Goal: Check status: Check status

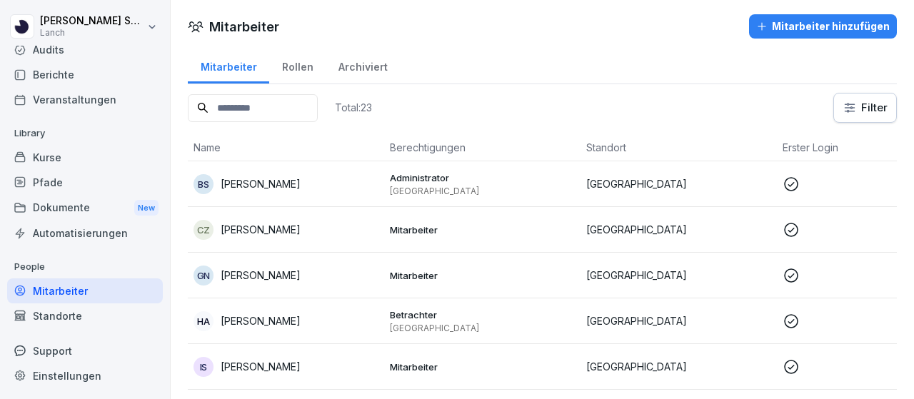
scroll to position [357, 0]
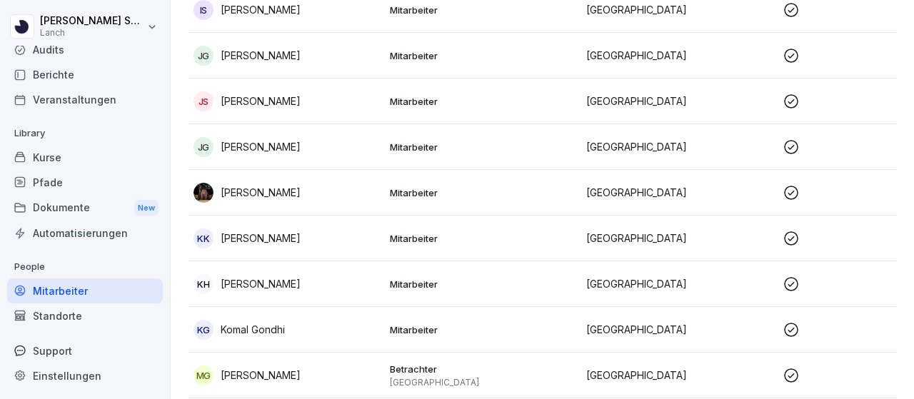
click at [69, 163] on div "Kurse" at bounding box center [85, 157] width 156 height 25
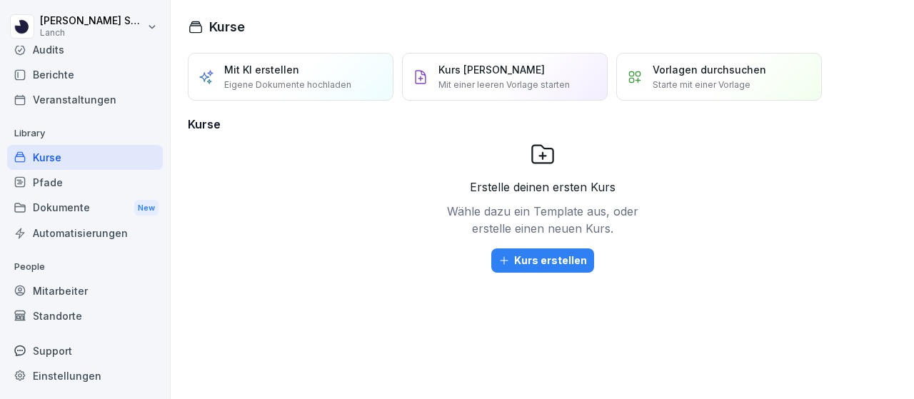
click at [93, 201] on div "Dokumente New" at bounding box center [85, 208] width 156 height 26
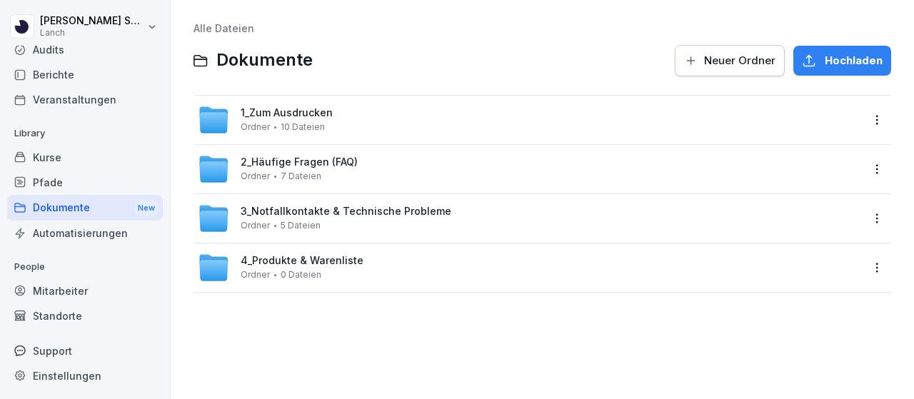
click at [331, 223] on div "3_Notfallkontakte & Technische Probleme Ordner 5 Dateien" at bounding box center [346, 218] width 211 height 25
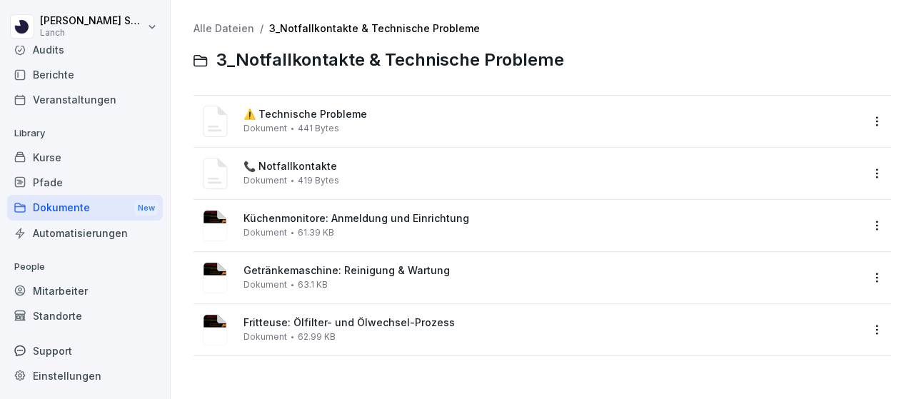
click at [319, 167] on span "📞 Notfallkontakte" at bounding box center [553, 167] width 618 height 12
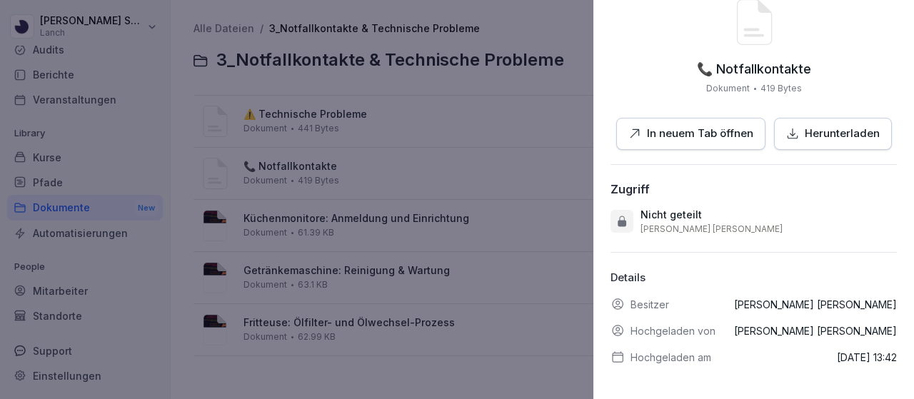
scroll to position [84, 0]
click at [327, 126] on div at bounding box center [457, 199] width 914 height 399
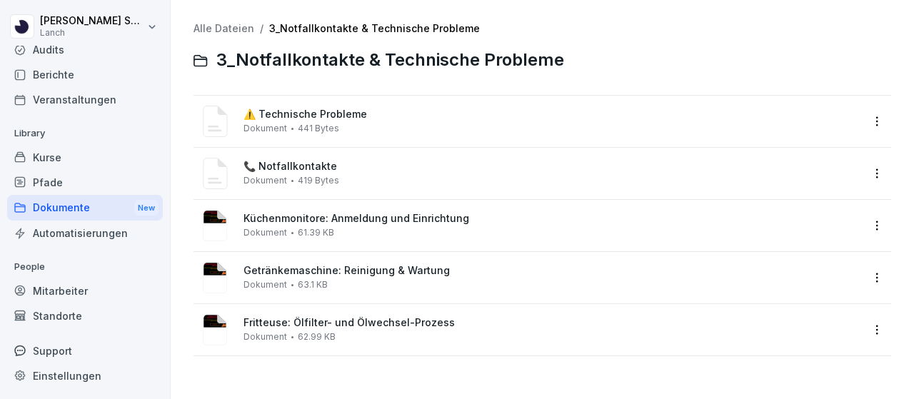
click at [327, 124] on span "441 Bytes" at bounding box center [318, 129] width 41 height 10
click at [327, 124] on div at bounding box center [457, 199] width 914 height 399
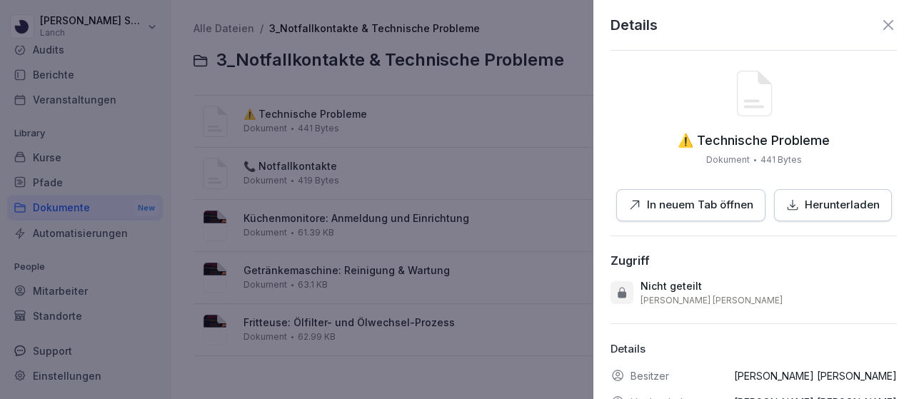
scroll to position [0, 0]
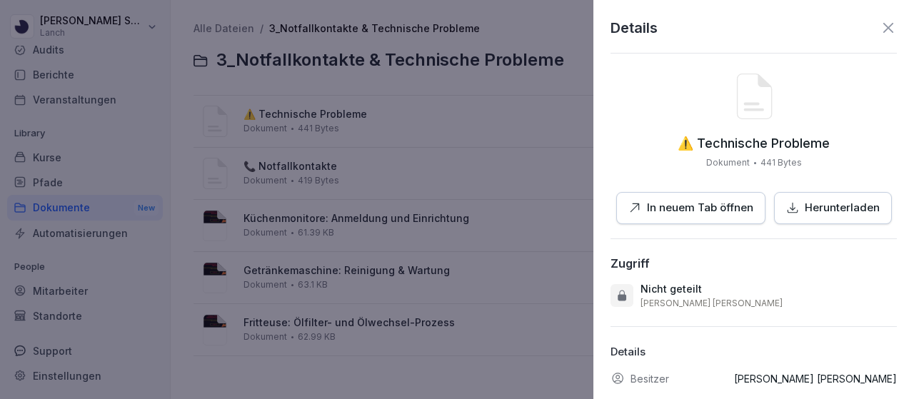
click at [474, 111] on div at bounding box center [457, 199] width 914 height 399
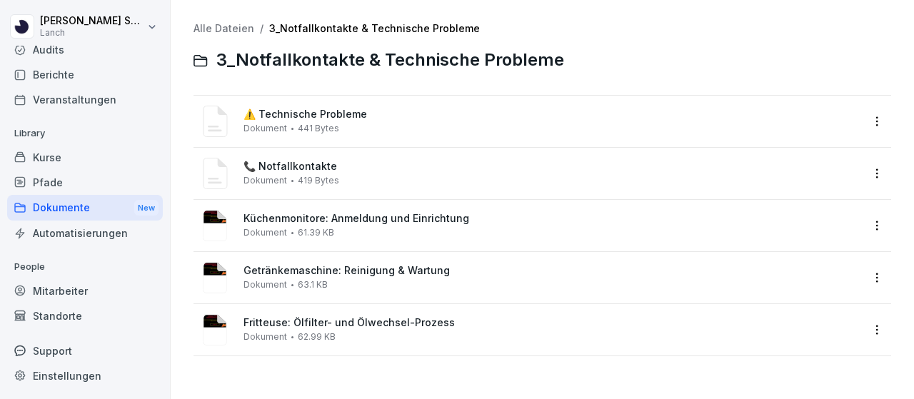
click at [431, 269] on span "Getränkemaschine: Reinigung & Wartung" at bounding box center [553, 271] width 618 height 12
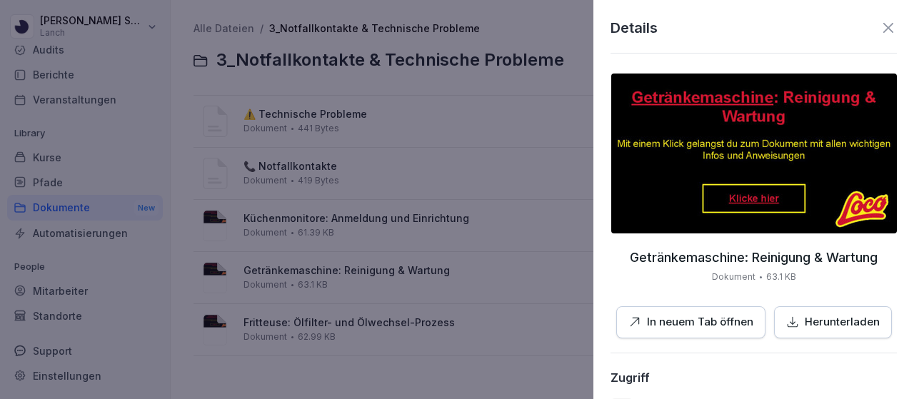
click at [726, 195] on img at bounding box center [754, 154] width 286 height 160
click at [554, 124] on div at bounding box center [457, 199] width 914 height 399
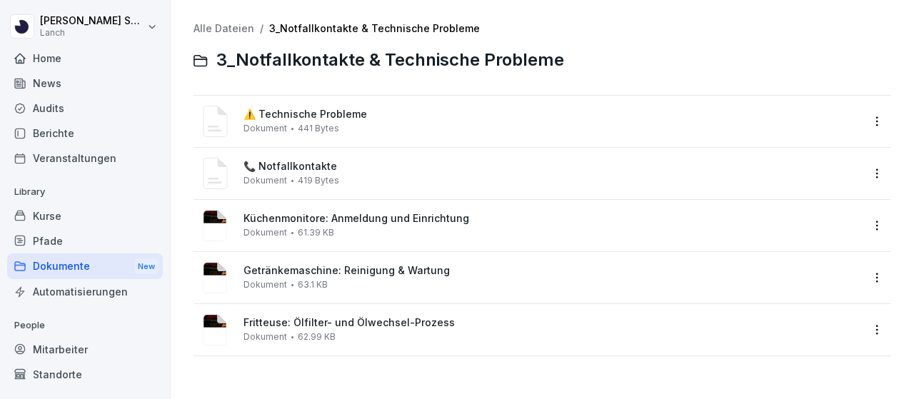
click at [83, 26] on html "Bianca Samsunlu Lanch Home News Audits Berichte Veranstaltungen Library Kurse P…" at bounding box center [457, 199] width 914 height 399
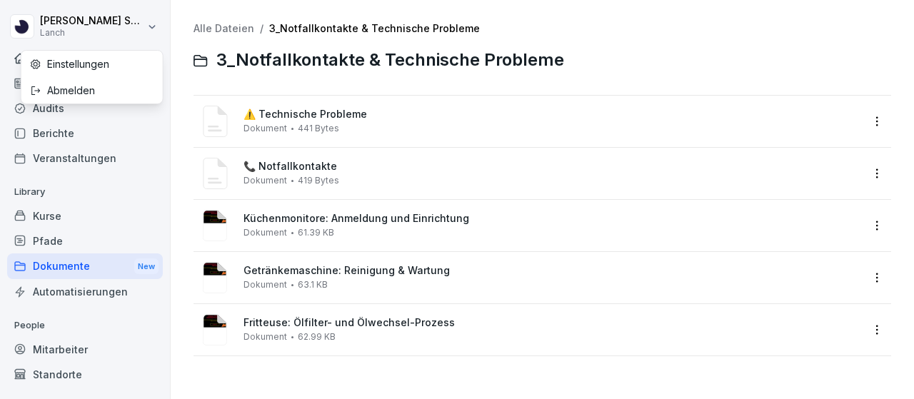
click at [96, 59] on div "Einstellungen" at bounding box center [91, 64] width 141 height 26
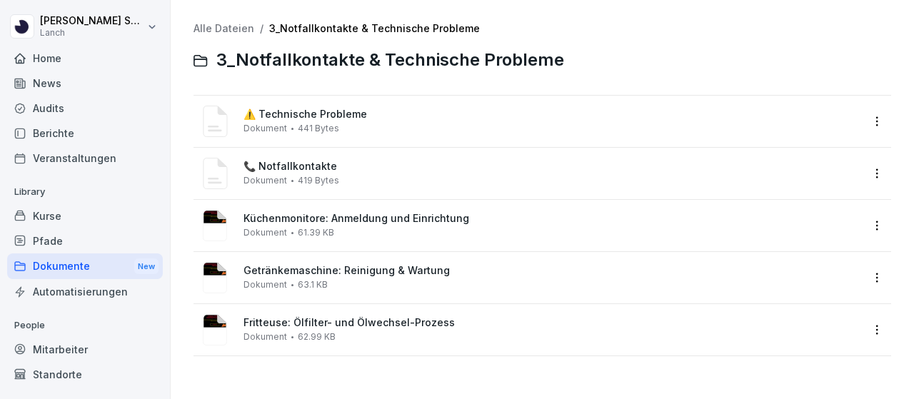
select select "**"
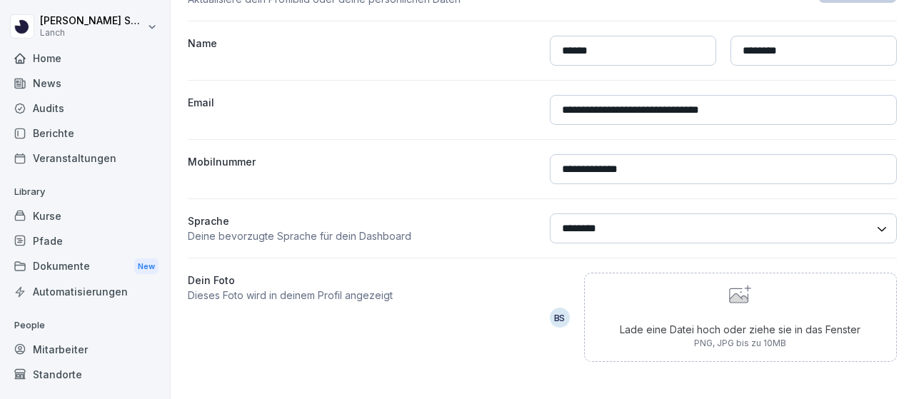
scroll to position [59, 0]
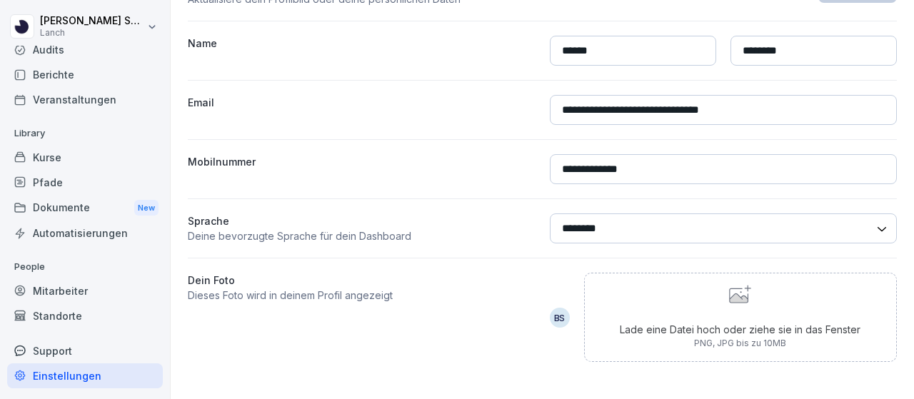
click at [86, 319] on div "Standorte" at bounding box center [85, 316] width 156 height 25
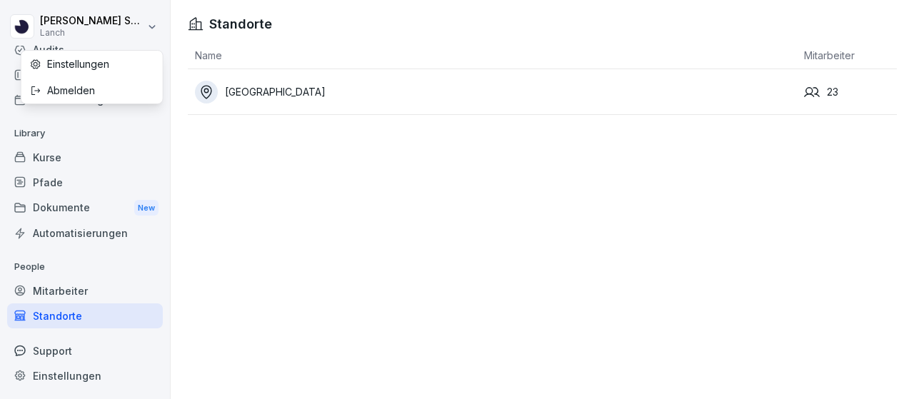
click at [147, 22] on html "Bianca Samsunlu Lanch Home News Audits Berichte Veranstaltungen Library Kurse P…" at bounding box center [457, 199] width 914 height 399
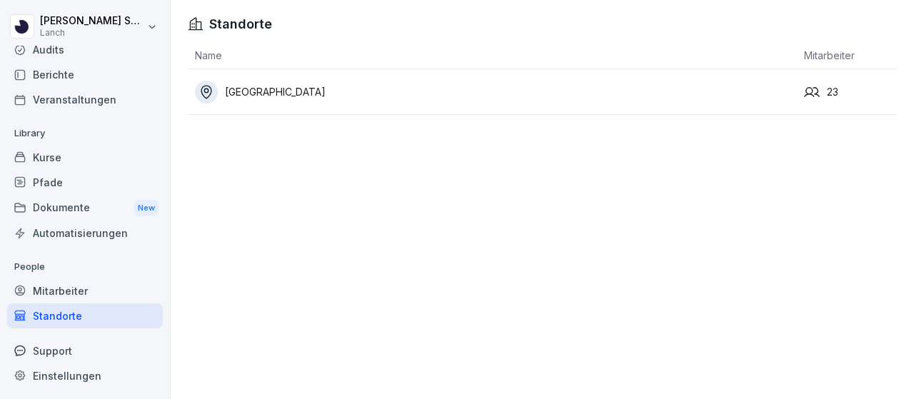
click at [124, 56] on div "Audits" at bounding box center [85, 49] width 156 height 25
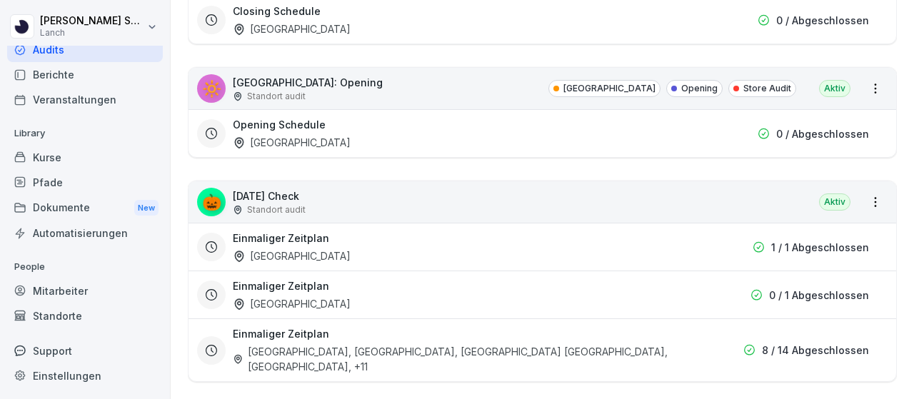
scroll to position [331, 0]
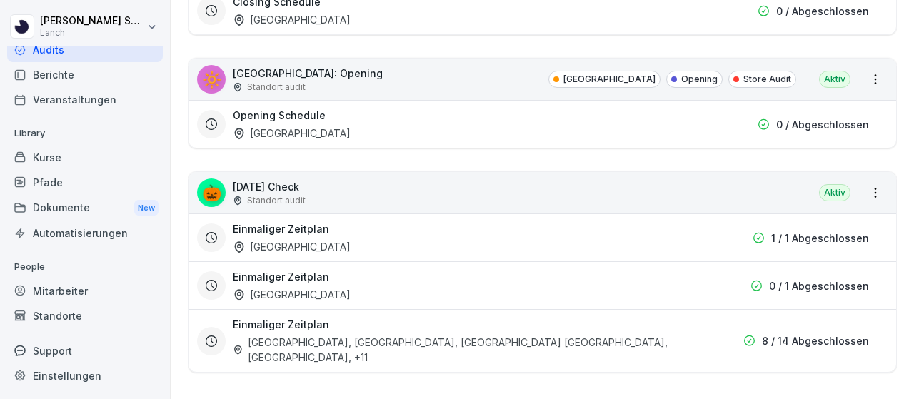
click at [774, 234] on p "1 / 1 Abgeschlossen" at bounding box center [820, 238] width 98 height 15
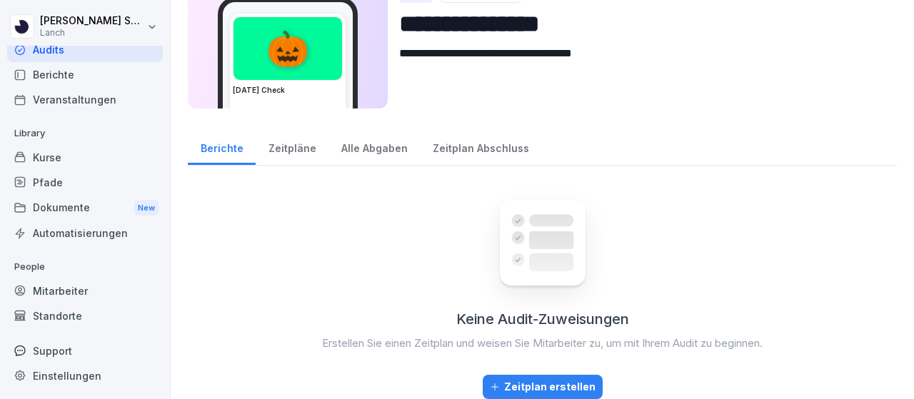
scroll to position [59, 0]
click at [370, 136] on div "Alle Abgaben" at bounding box center [374, 147] width 91 height 36
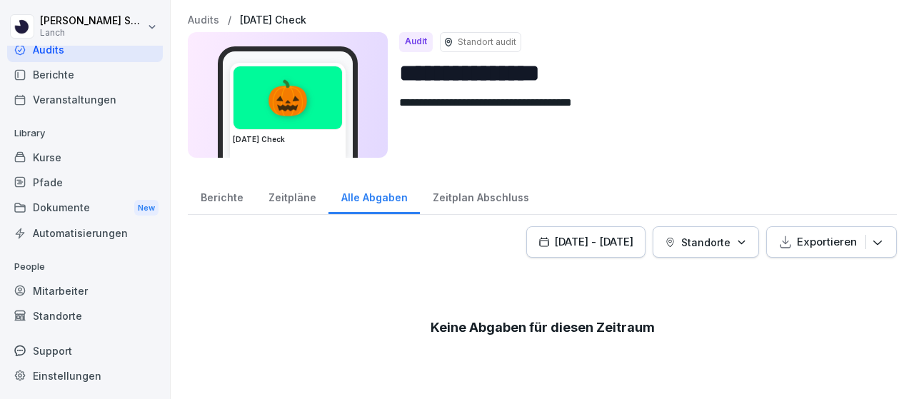
click at [539, 241] on icon "button" at bounding box center [544, 241] width 11 height 11
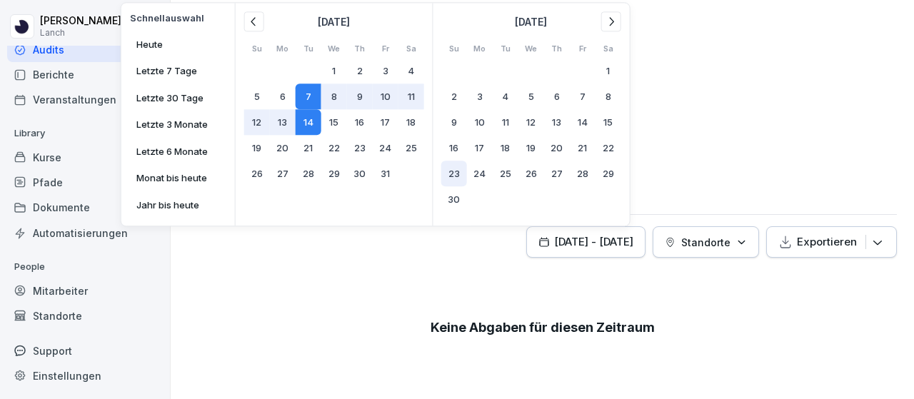
click at [457, 175] on button "23" at bounding box center [454, 174] width 26 height 26
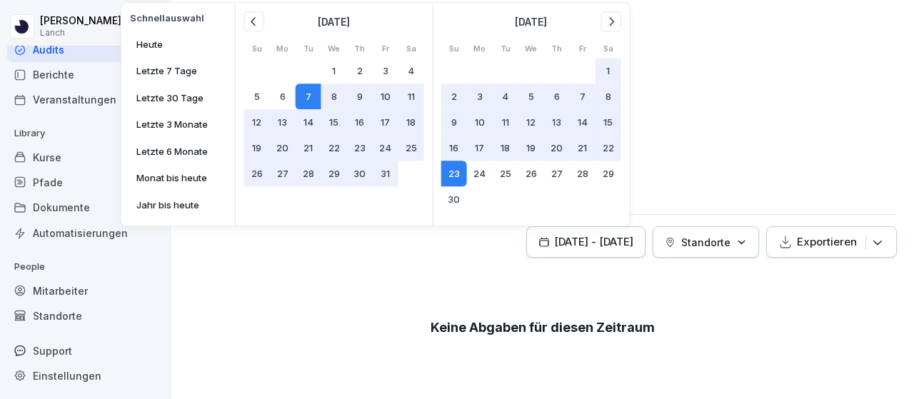
click at [309, 91] on button "7" at bounding box center [309, 97] width 26 height 26
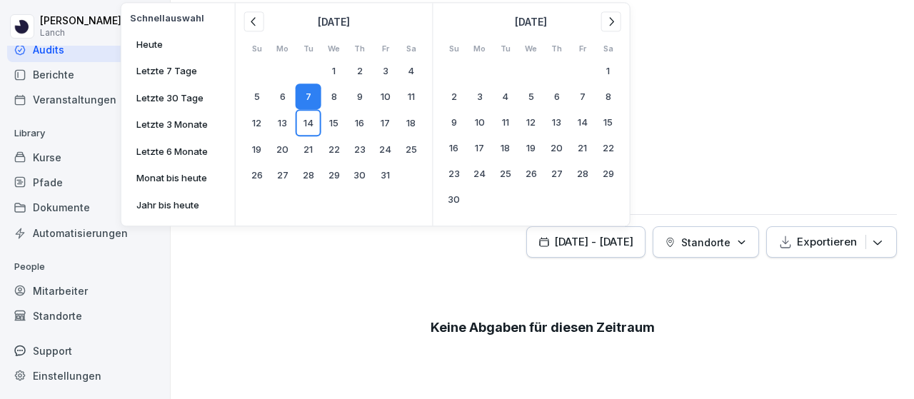
click at [253, 24] on icon at bounding box center [253, 21] width 4 height 9
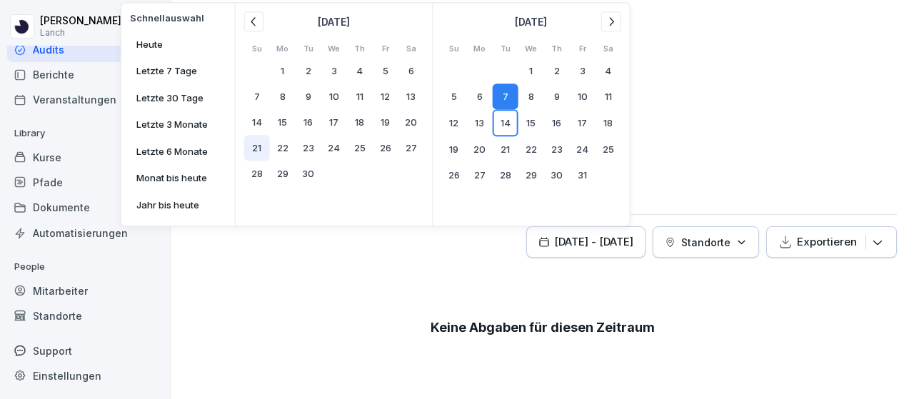
click at [263, 147] on tr "21 22 23 24 25 26 27" at bounding box center [334, 148] width 180 height 26
click at [258, 144] on button "21" at bounding box center [257, 148] width 26 height 26
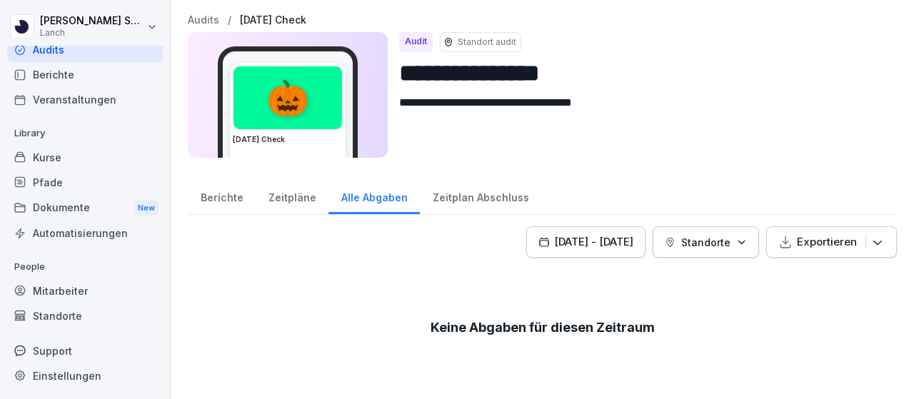
click at [754, 155] on div "**********" at bounding box center [642, 95] width 486 height 126
click at [539, 234] on div "[DATE] - [DATE]" at bounding box center [586, 242] width 95 height 16
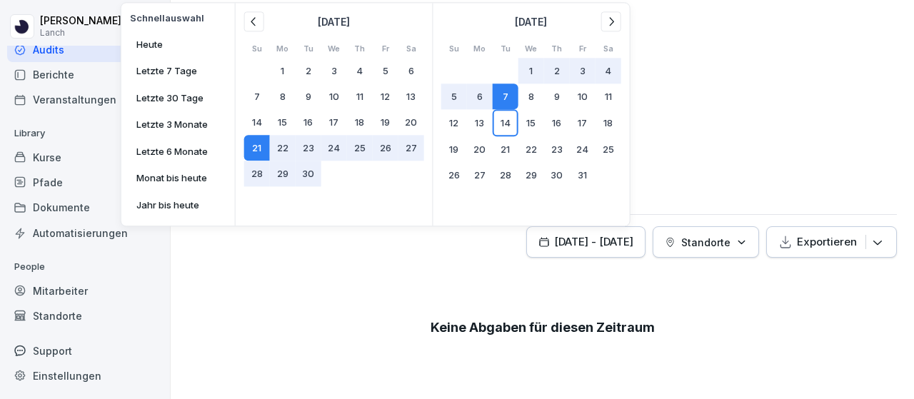
click at [130, 33] on button "Heute" at bounding box center [178, 45] width 96 height 24
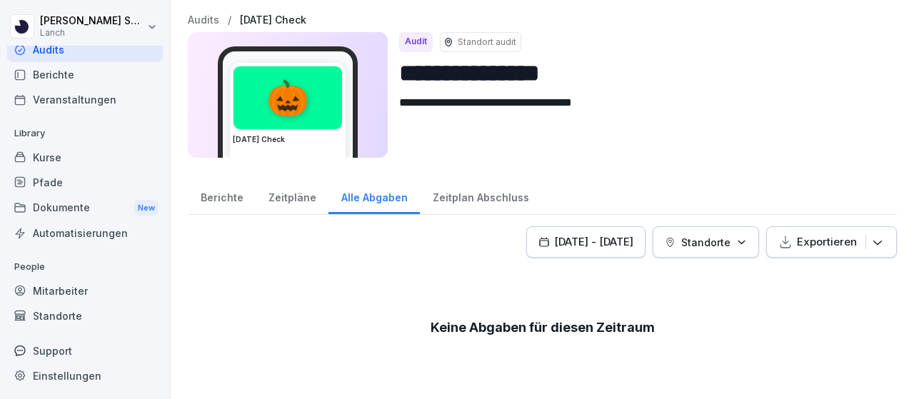
click at [533, 259] on div "[DATE] - [DATE] Standorte Exportieren Keine Abgaben für diesen Zeitraum" at bounding box center [542, 305] width 709 height 159
click at [60, 179] on div "Pfade" at bounding box center [85, 182] width 156 height 25
